Goal: Find specific page/section

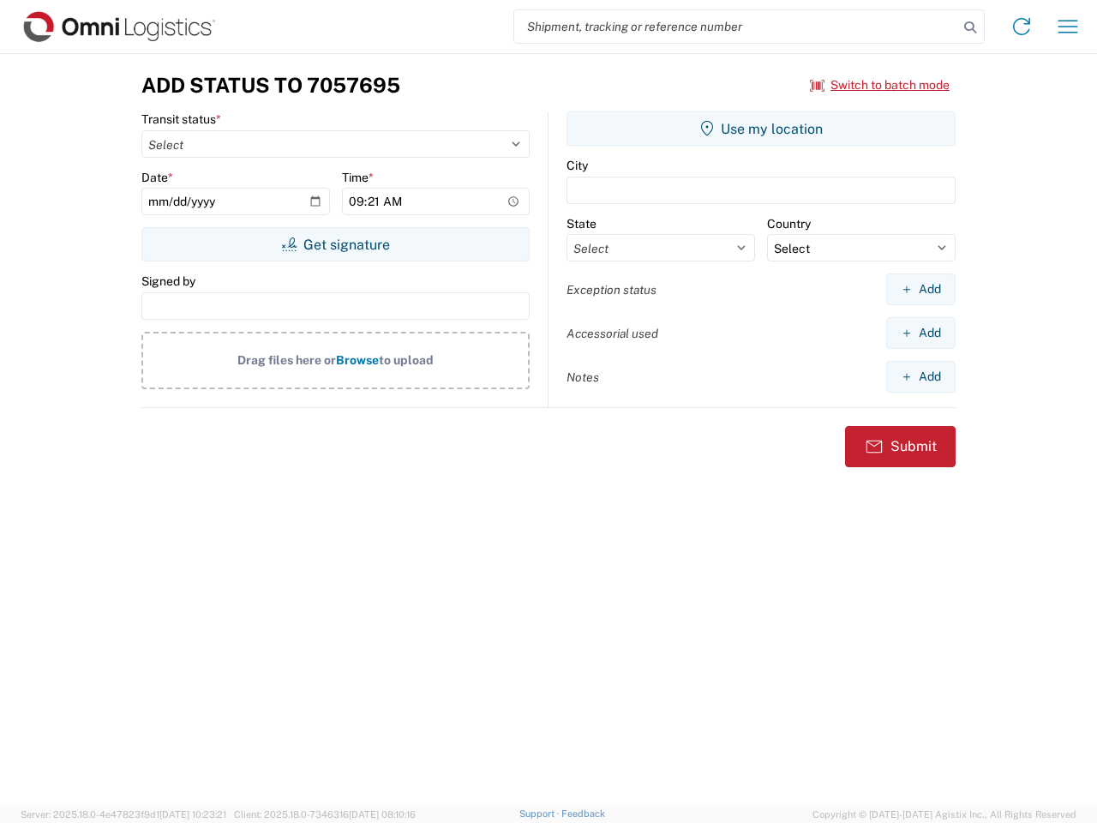
click at [736, 27] on input "search" at bounding box center [736, 26] width 444 height 33
click at [970, 27] on icon at bounding box center [970, 27] width 24 height 24
click at [1021, 27] on icon at bounding box center [1021, 26] width 27 height 27
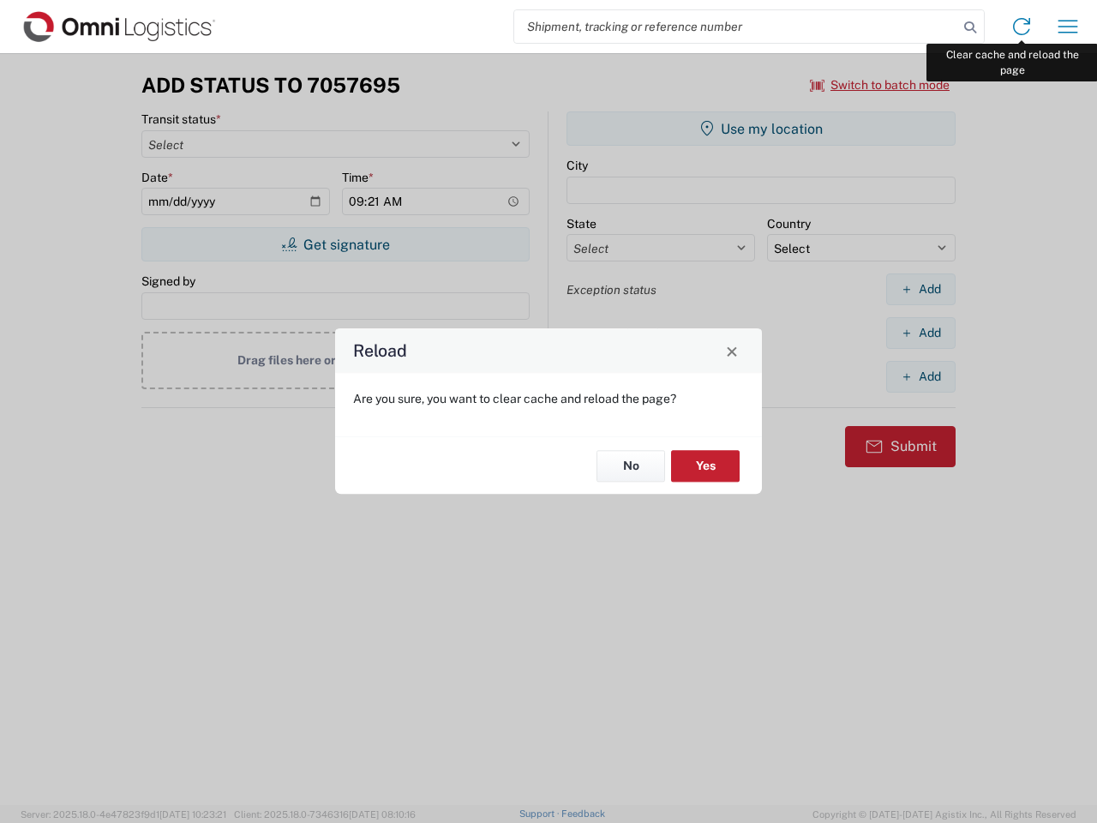
click at [1068, 27] on div "Reload Are you sure, you want to clear cache and reload the page? No Yes" at bounding box center [548, 411] width 1097 height 823
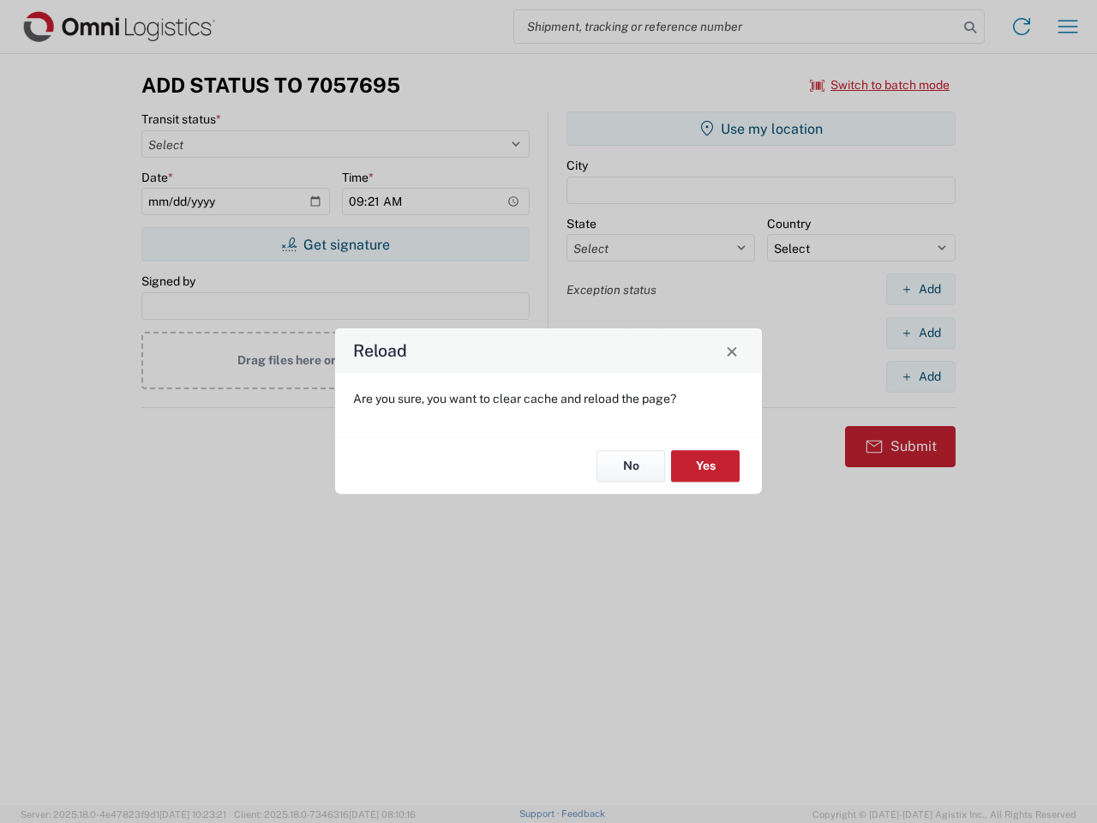
click at [880, 85] on div "Reload Are you sure, you want to clear cache and reload the page? No Yes" at bounding box center [548, 411] width 1097 height 823
click at [335, 244] on div "Reload Are you sure, you want to clear cache and reload the page? No Yes" at bounding box center [548, 411] width 1097 height 823
click at [761, 129] on div "Reload Are you sure, you want to clear cache and reload the page? No Yes" at bounding box center [548, 411] width 1097 height 823
click at [920, 289] on div "Reload Are you sure, you want to clear cache and reload the page? No Yes" at bounding box center [548, 411] width 1097 height 823
click at [920, 332] on div "Reload Are you sure, you want to clear cache and reload the page? No Yes" at bounding box center [548, 411] width 1097 height 823
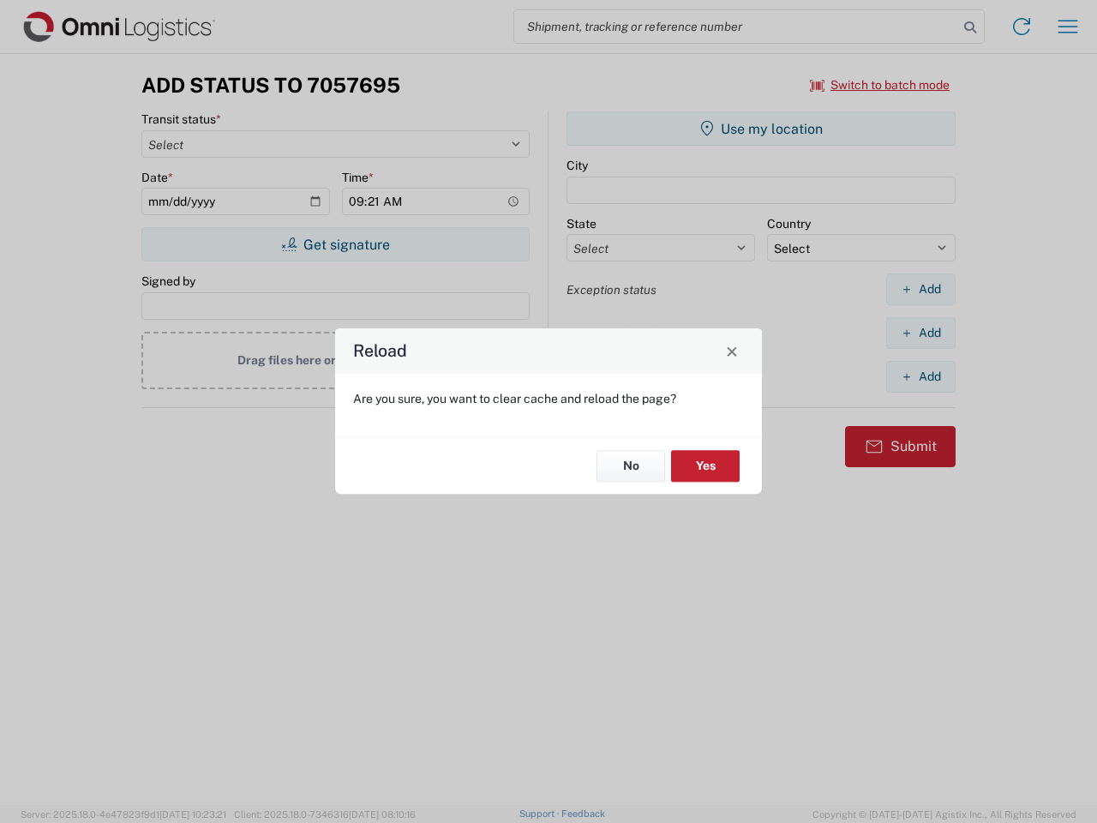
click at [920, 376] on div "Reload Are you sure, you want to clear cache and reload the page? No Yes" at bounding box center [548, 411] width 1097 height 823
